Goal: Find specific page/section

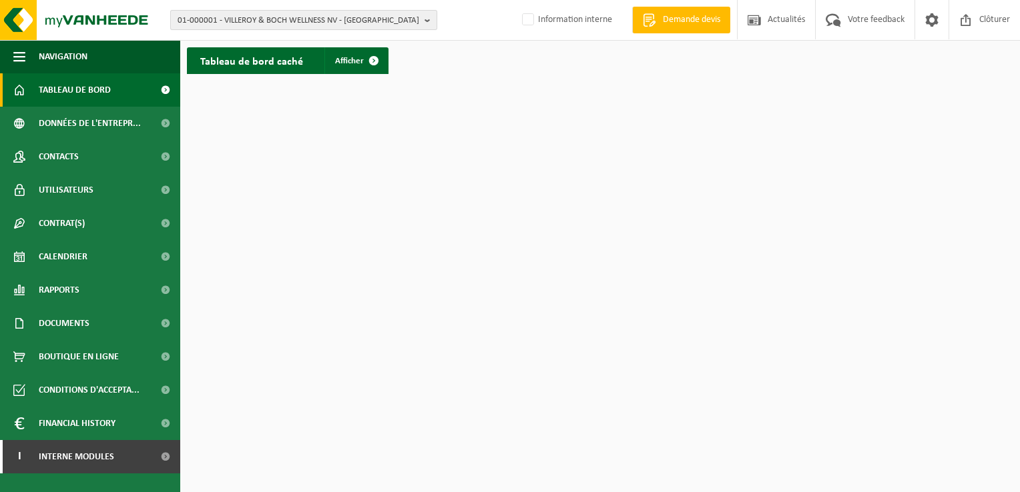
click at [357, 26] on span "01-000001 - VILLEROY & BOCH WELLNESS NV - ROESELARE" at bounding box center [298, 21] width 242 height 20
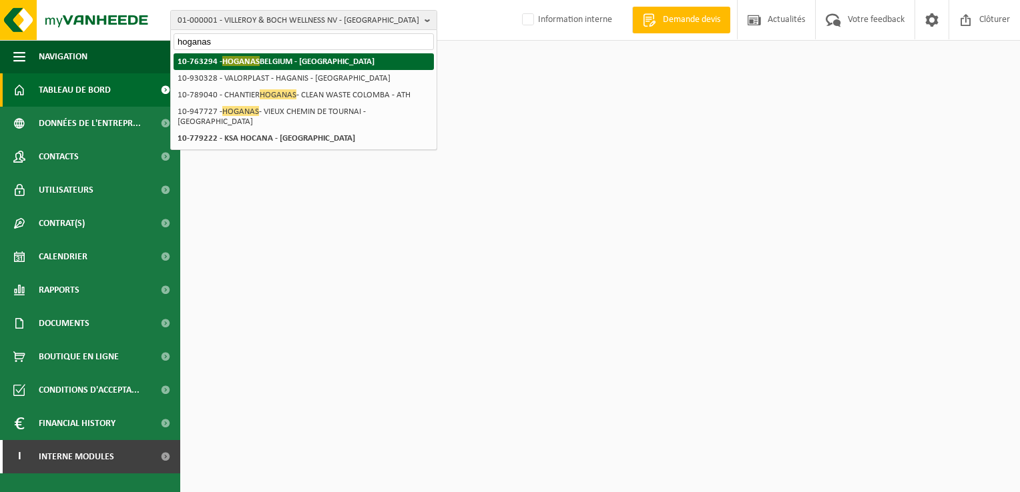
type input "hoganas"
click at [305, 64] on strong "10-763294 - HOGANAS BELGIUM - ATH" at bounding box center [275, 61] width 197 height 10
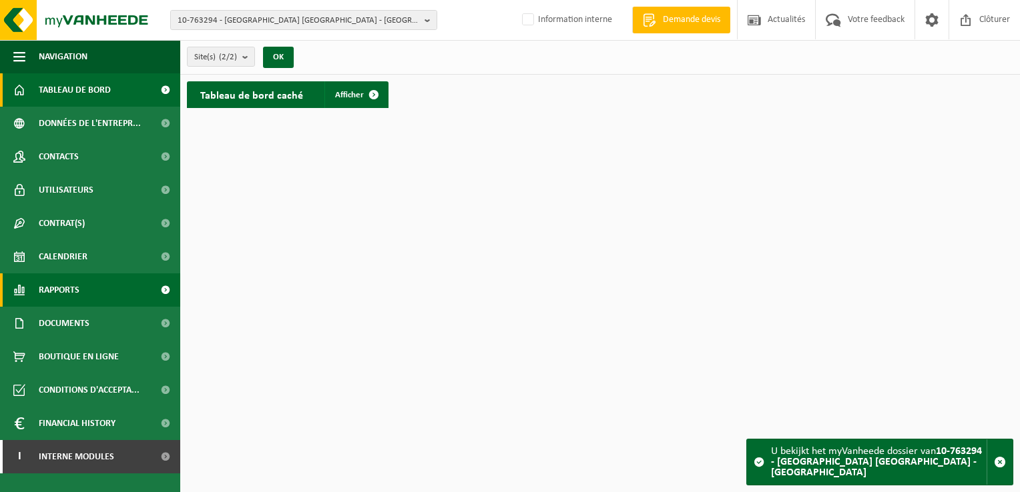
click at [81, 293] on link "Rapports" at bounding box center [90, 290] width 180 height 33
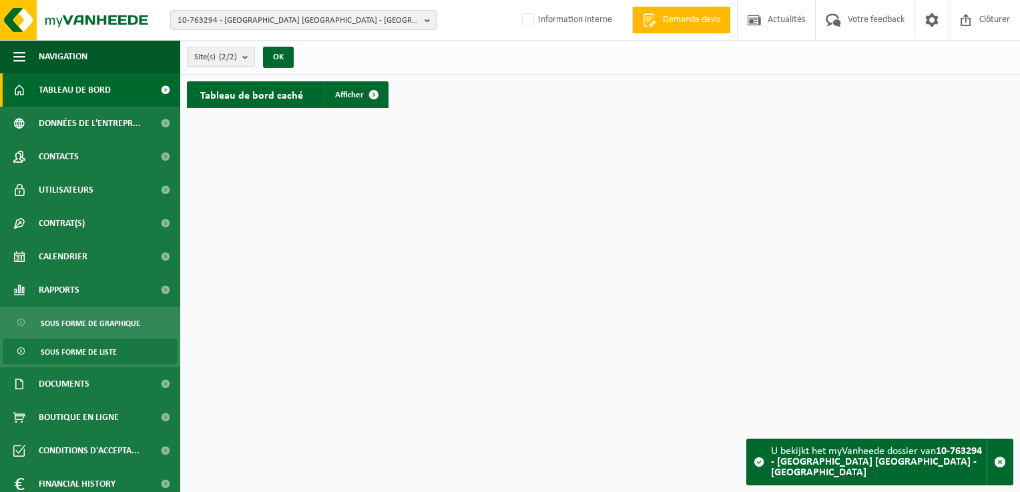
click at [91, 351] on span "Sous forme de liste" at bounding box center [79, 352] width 76 height 25
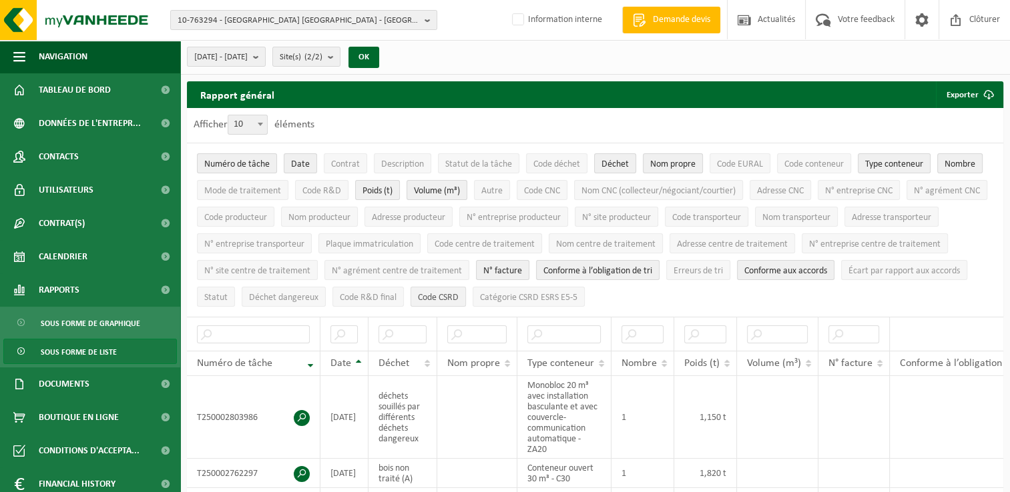
click at [458, 293] on span "Code CSRD" at bounding box center [438, 298] width 41 height 10
click at [522, 272] on span "N° facture" at bounding box center [502, 271] width 39 height 10
click at [652, 268] on span "Conforme à l’obligation de tri" at bounding box center [597, 271] width 109 height 10
click at [827, 266] on span "Conforme aux accords" at bounding box center [785, 271] width 83 height 10
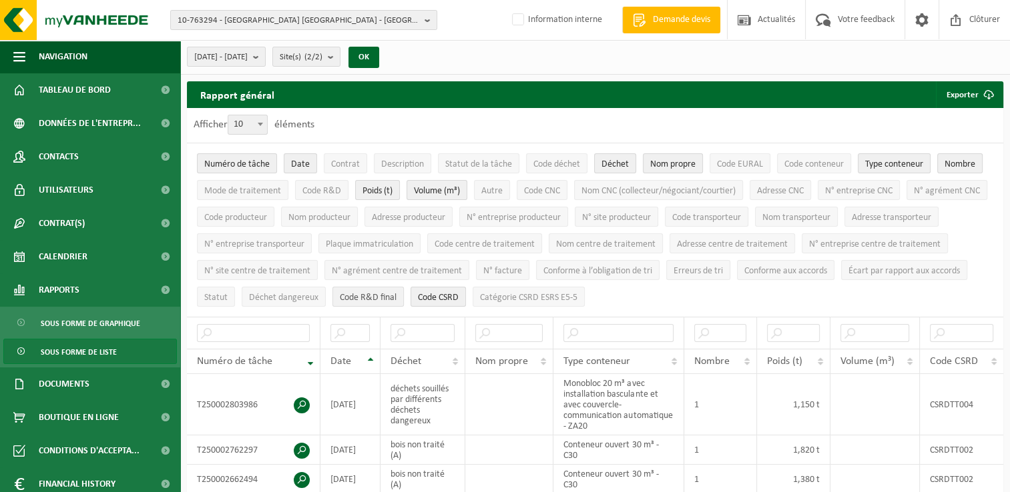
click at [396, 297] on span "Code R&D final" at bounding box center [368, 298] width 57 height 10
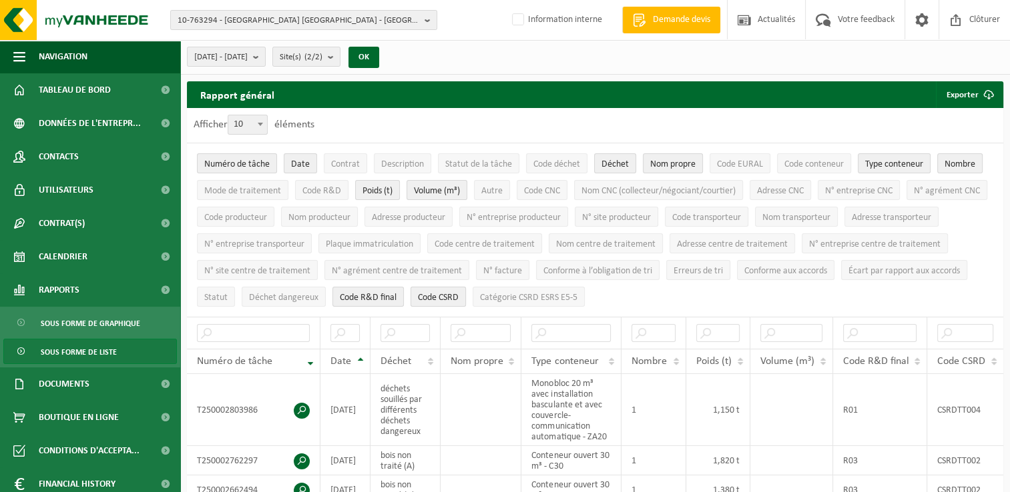
click at [458, 298] on span "Code CSRD" at bounding box center [438, 298] width 41 height 10
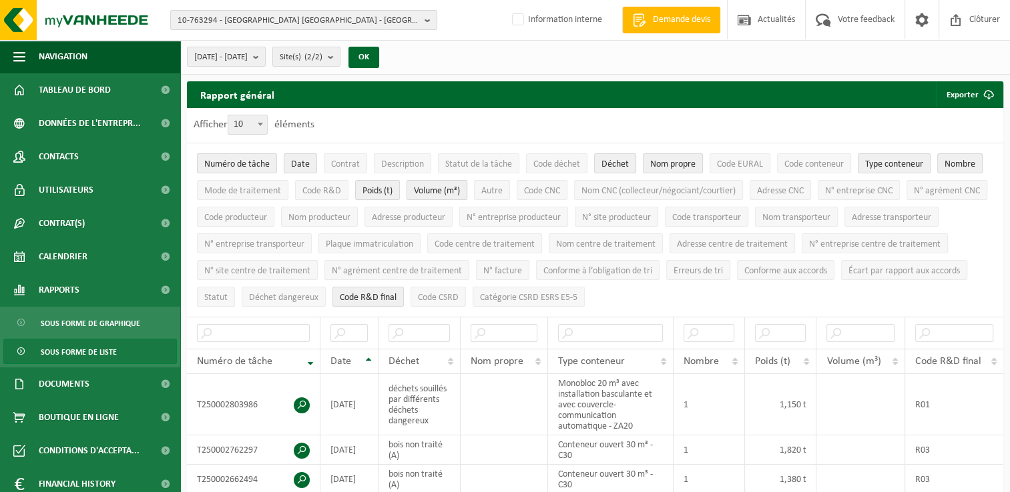
click at [432, 191] on span "Volume (m³)" at bounding box center [437, 191] width 46 height 10
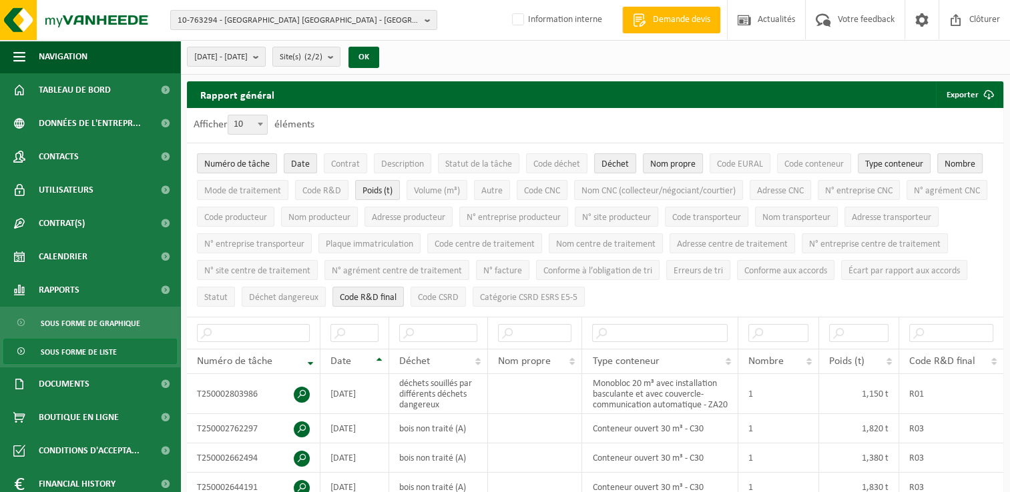
click at [742, 119] on div "Afficher 10 25 50 100 10 éléments" at bounding box center [595, 125] width 816 height 35
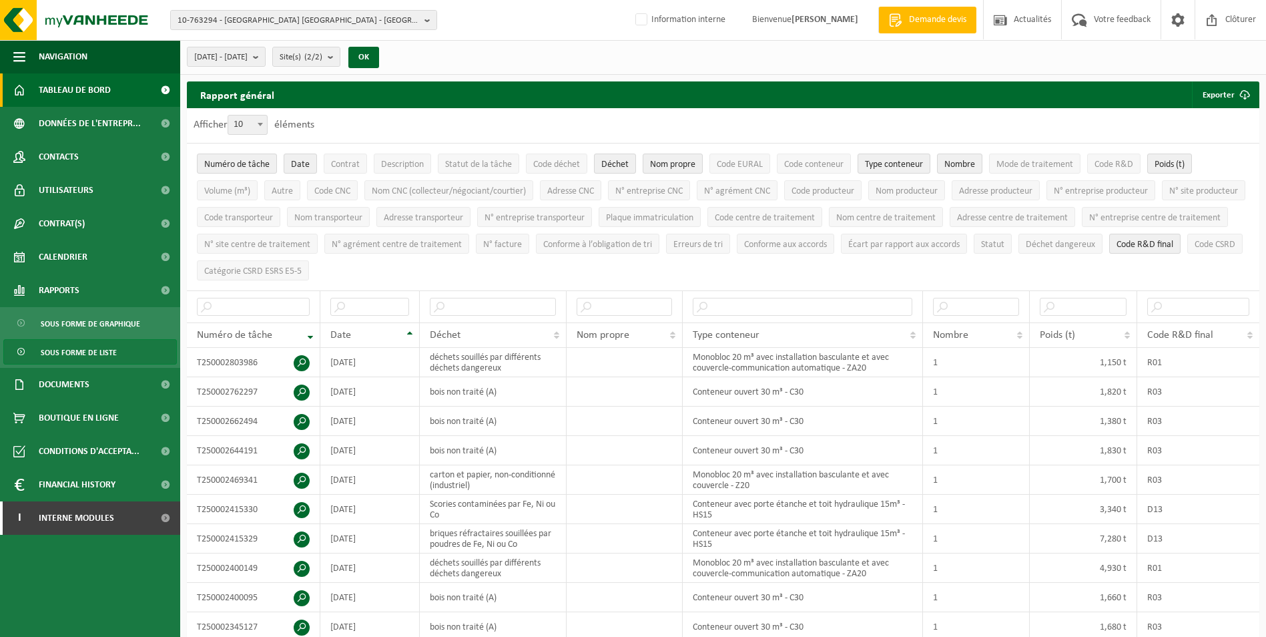
click at [110, 93] on span "Tableau de bord" at bounding box center [75, 89] width 72 height 33
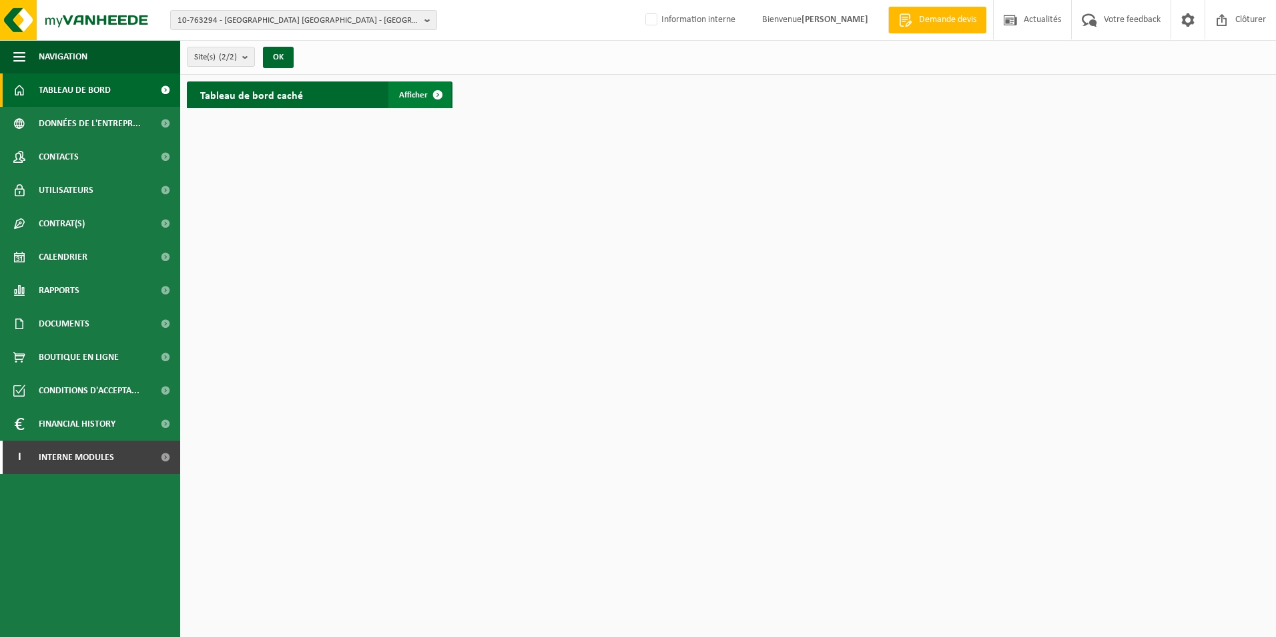
click at [413, 95] on span "Afficher" at bounding box center [413, 95] width 29 height 9
